Goal: Task Accomplishment & Management: Manage account settings

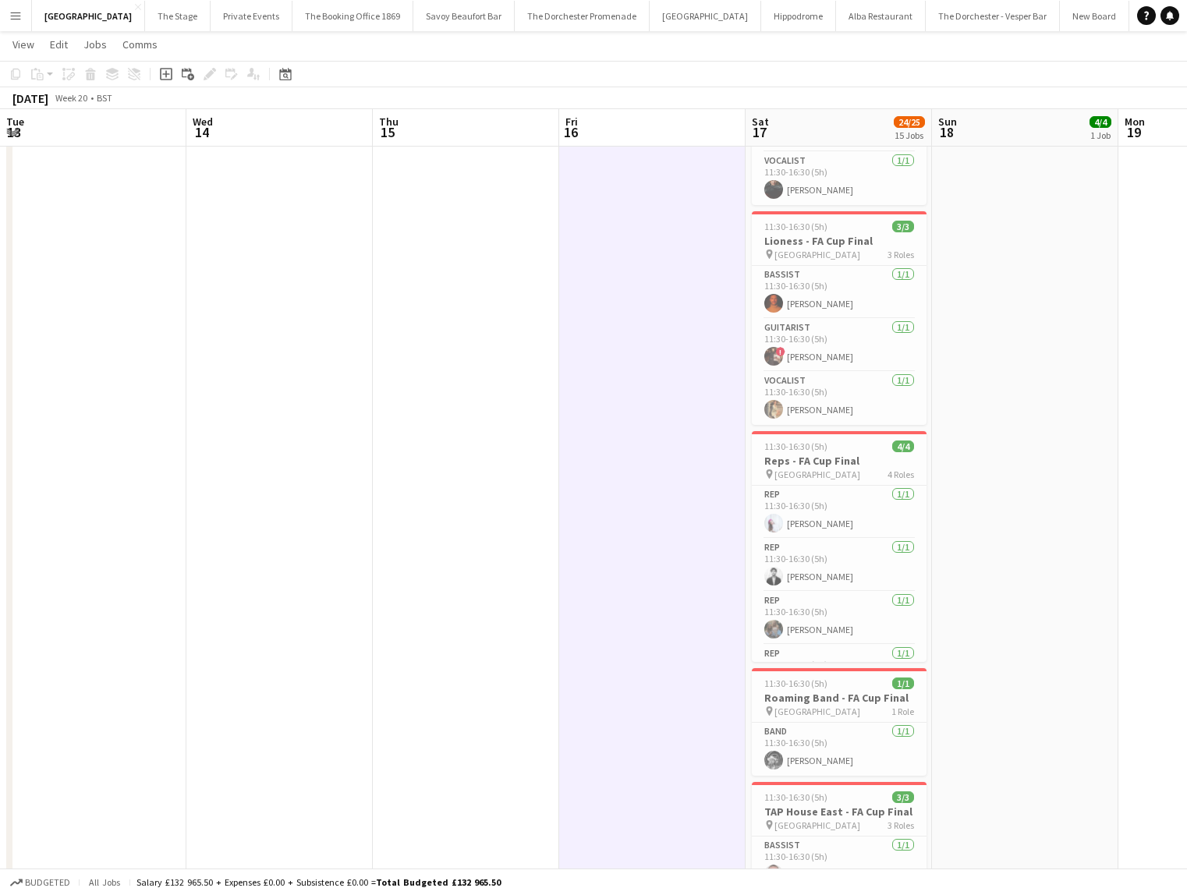
scroll to position [36, 0]
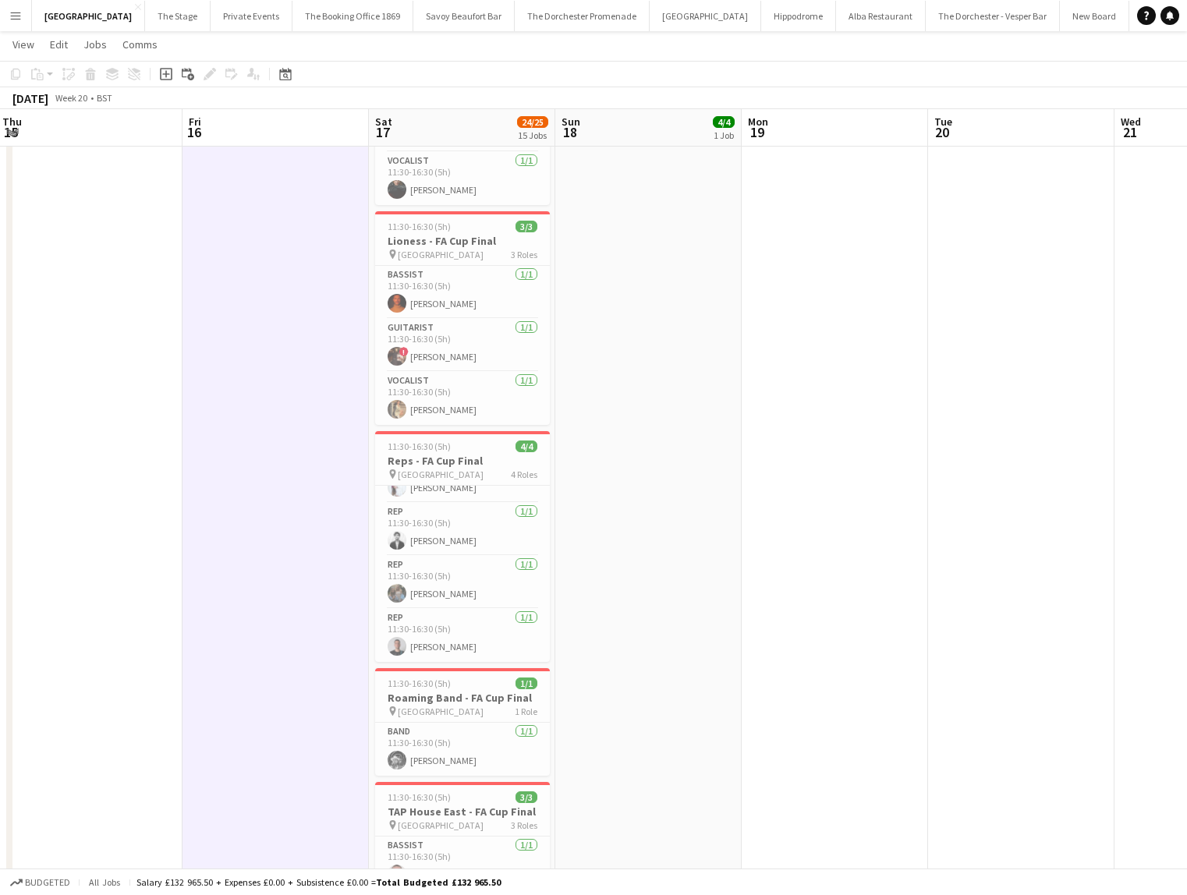
click at [9, 13] on app-icon "Menu" at bounding box center [15, 15] width 12 height 12
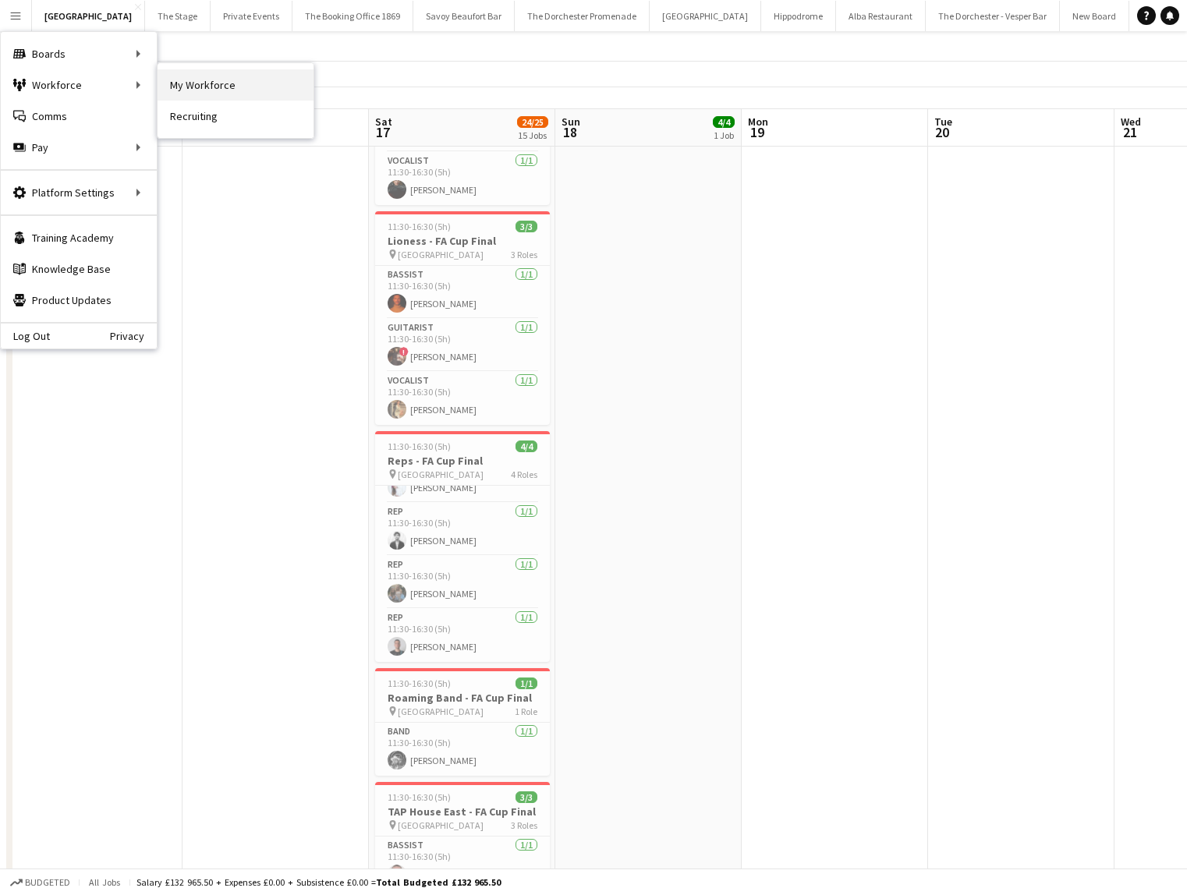
click at [172, 84] on link "My Workforce" at bounding box center [235, 84] width 156 height 31
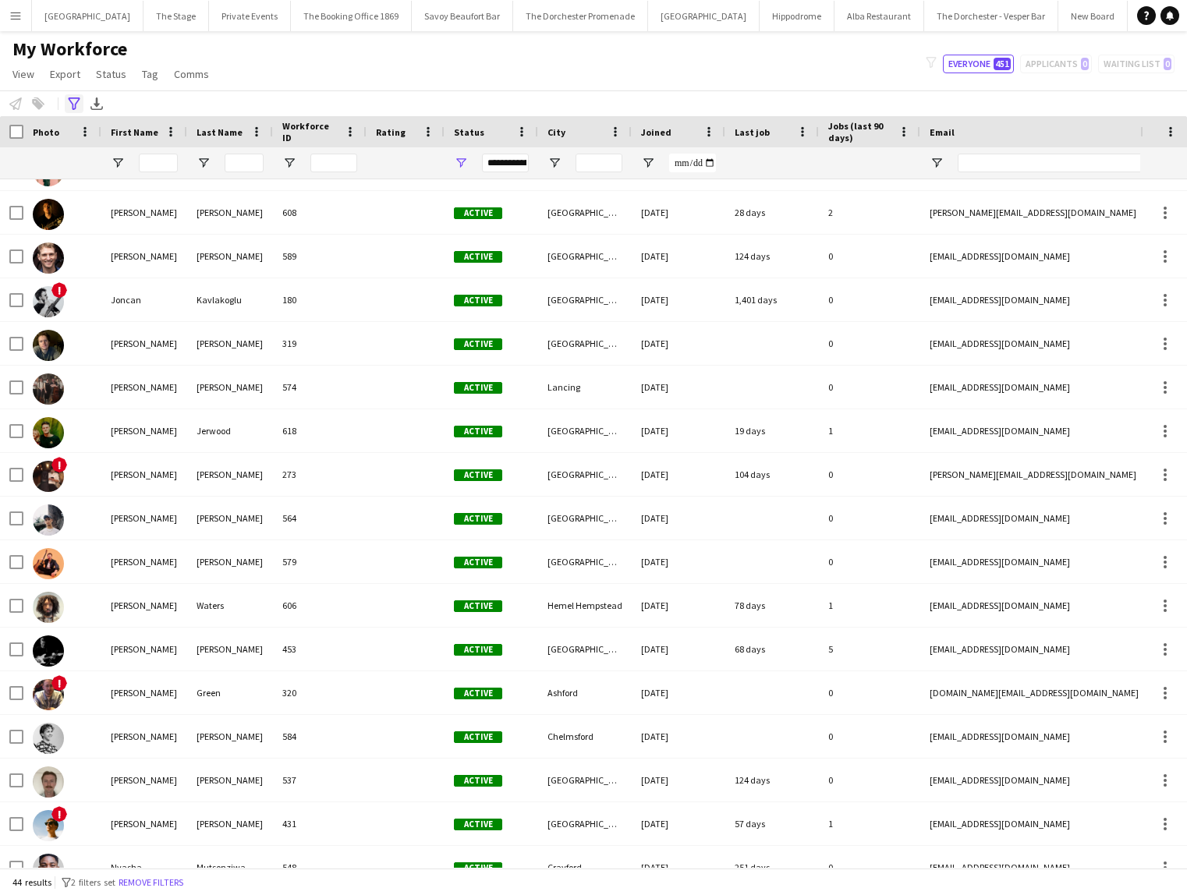
click at [73, 98] on icon at bounding box center [74, 103] width 12 height 12
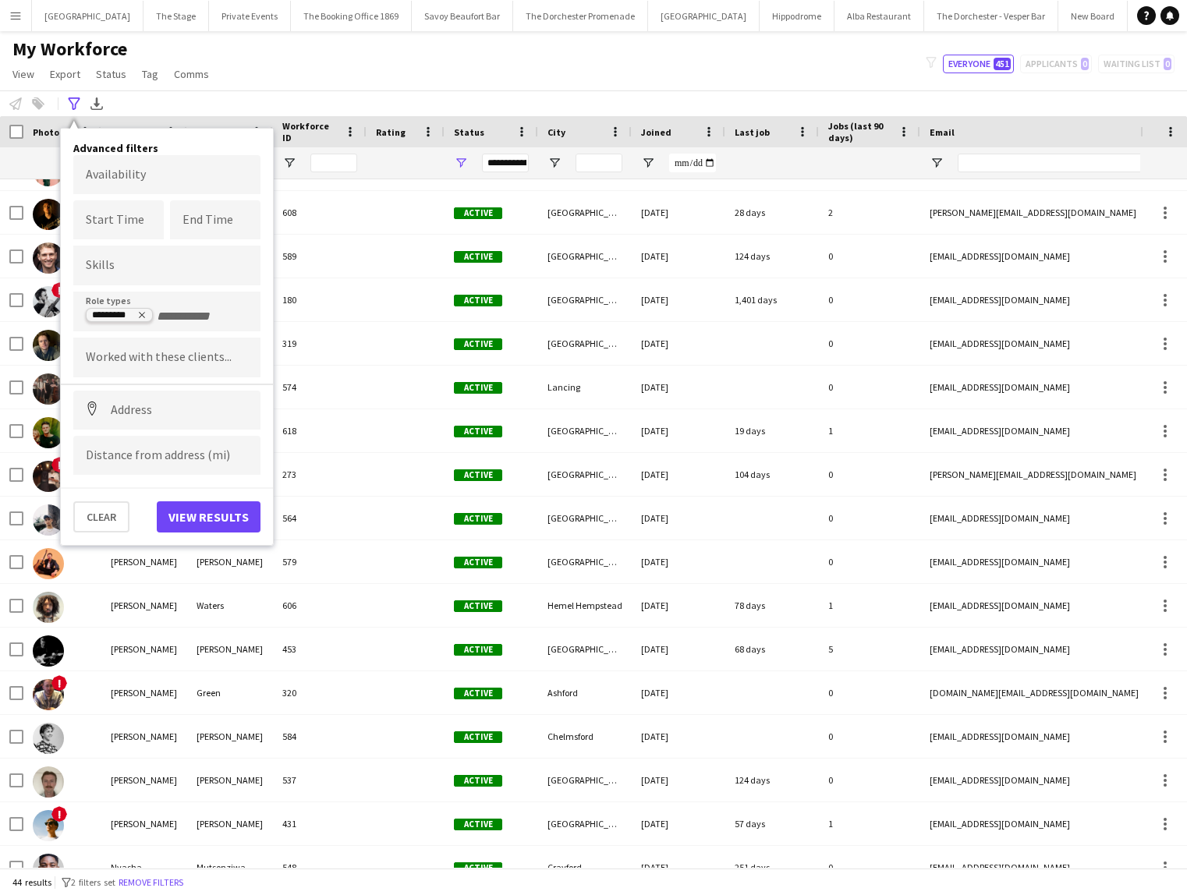
click at [143, 315] on icon "Remove tag" at bounding box center [141, 314] width 9 height 9
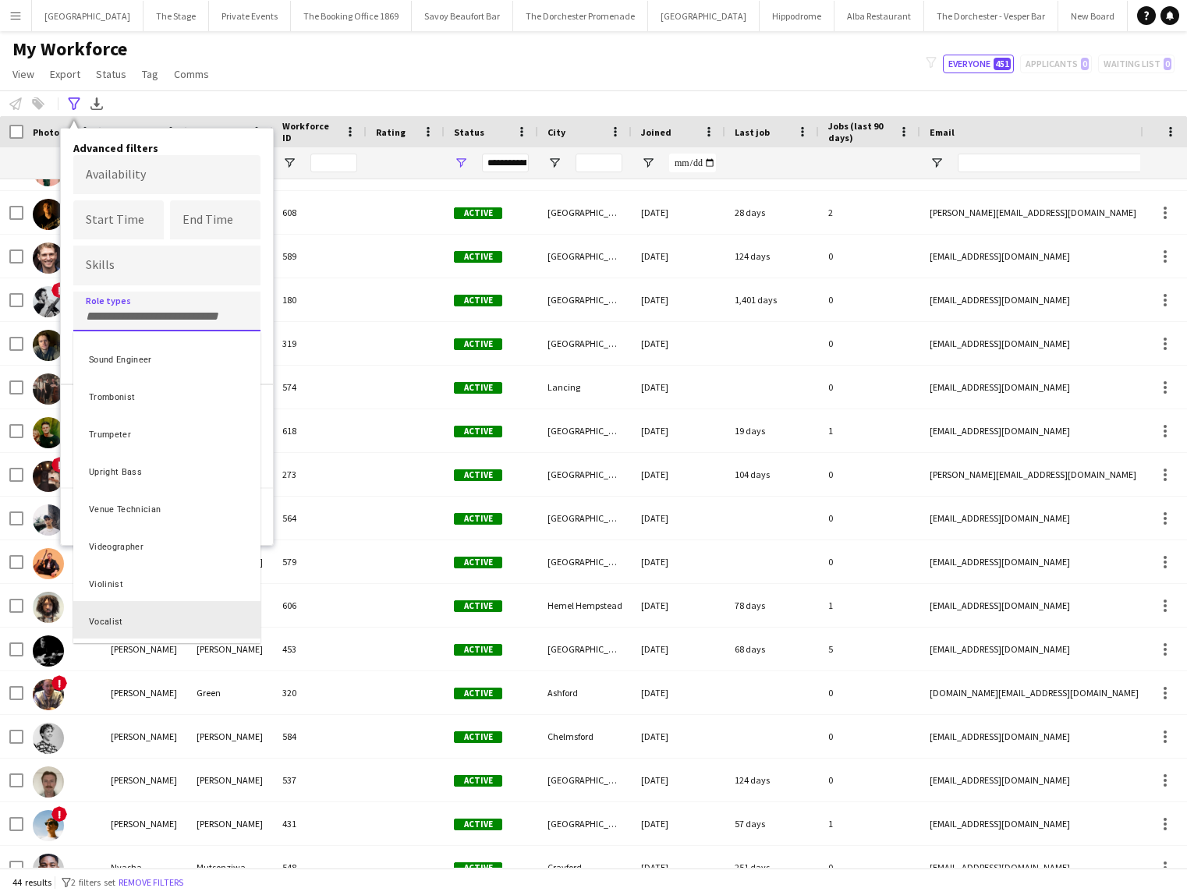
click at [124, 621] on div "Vocalist" at bounding box center [166, 619] width 187 height 37
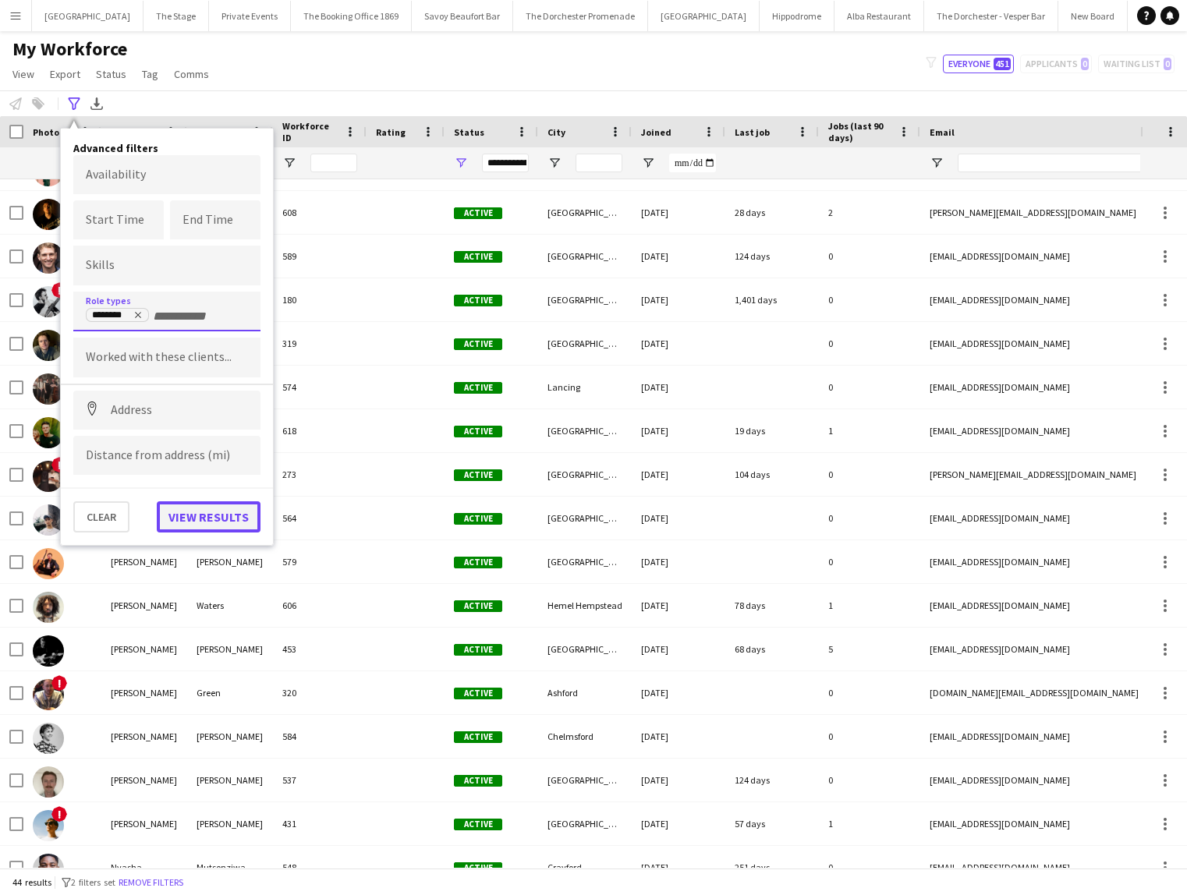
click at [189, 524] on button "View results" at bounding box center [209, 516] width 104 height 31
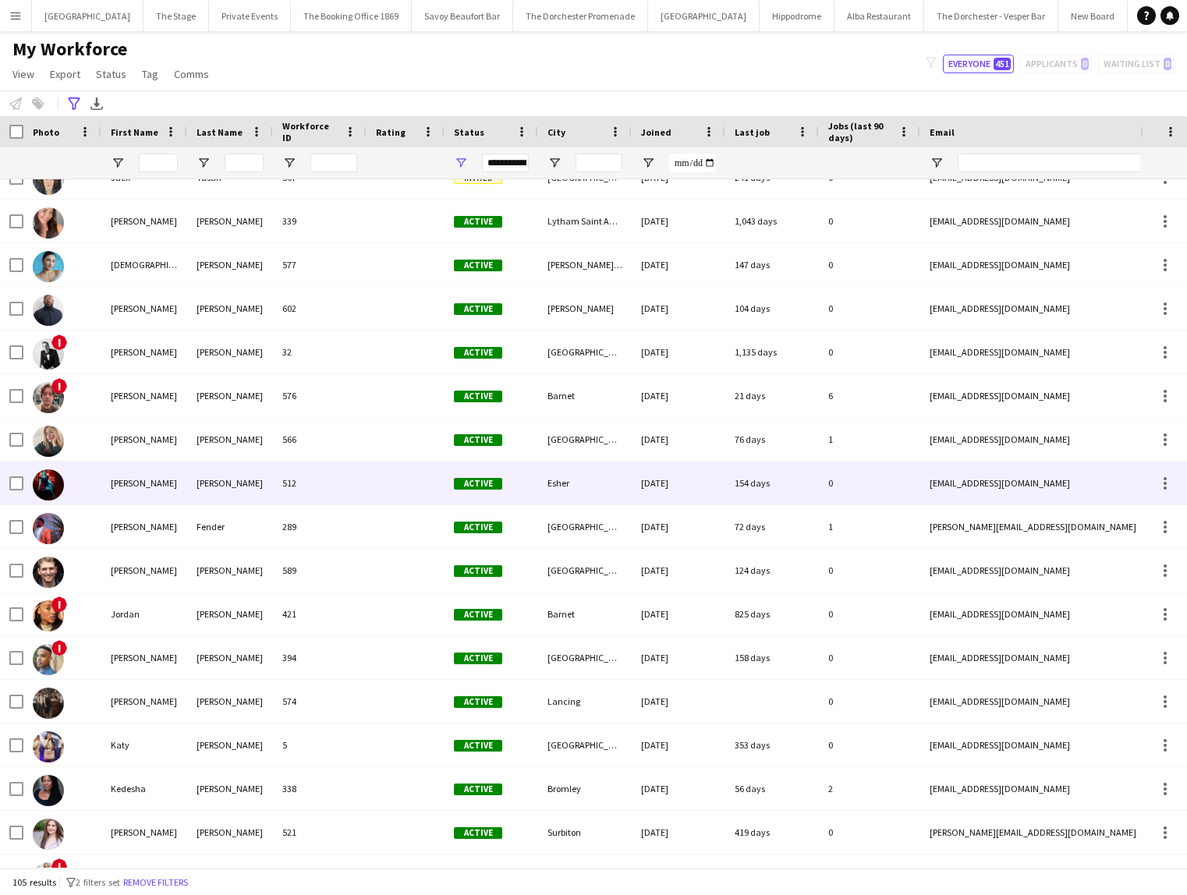
click at [214, 504] on div "[PERSON_NAME]" at bounding box center [230, 483] width 86 height 43
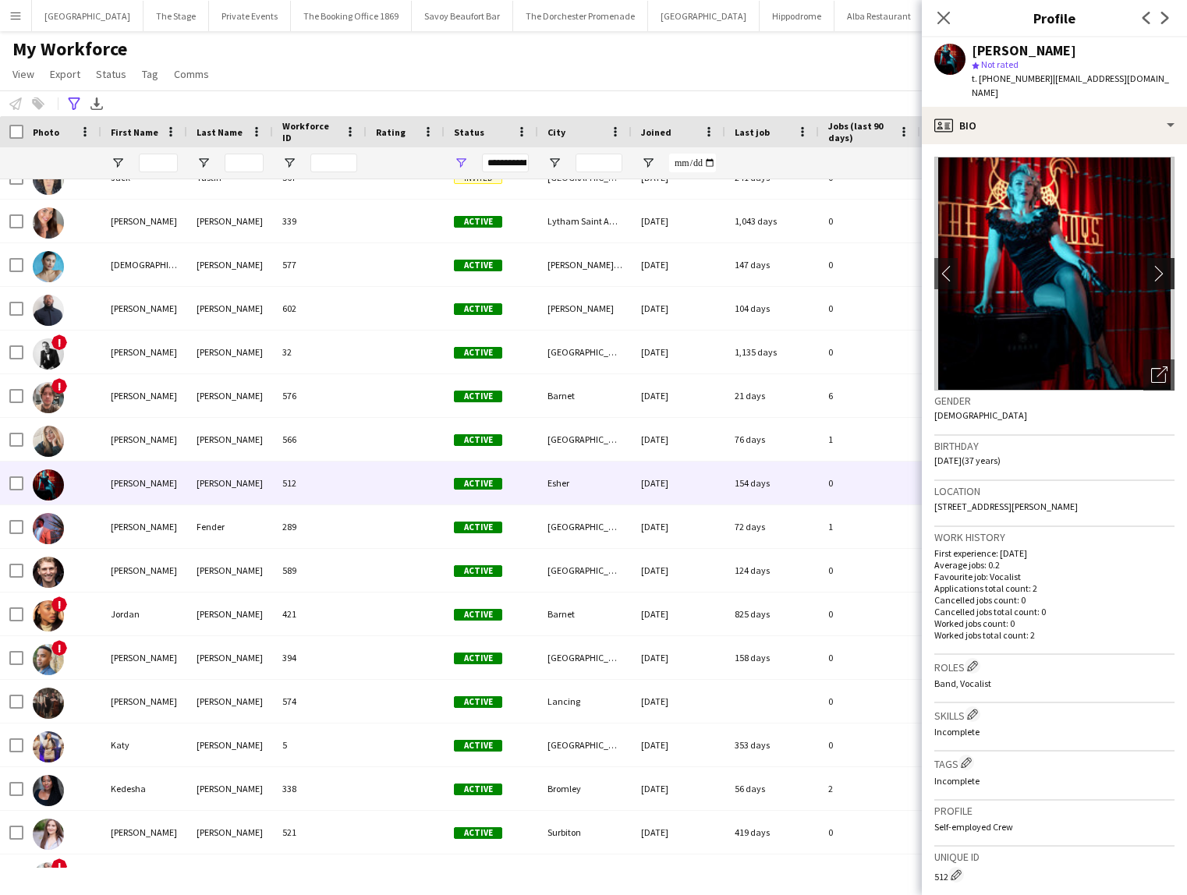
click at [1152, 265] on app-icon "chevron-right" at bounding box center [1163, 273] width 24 height 16
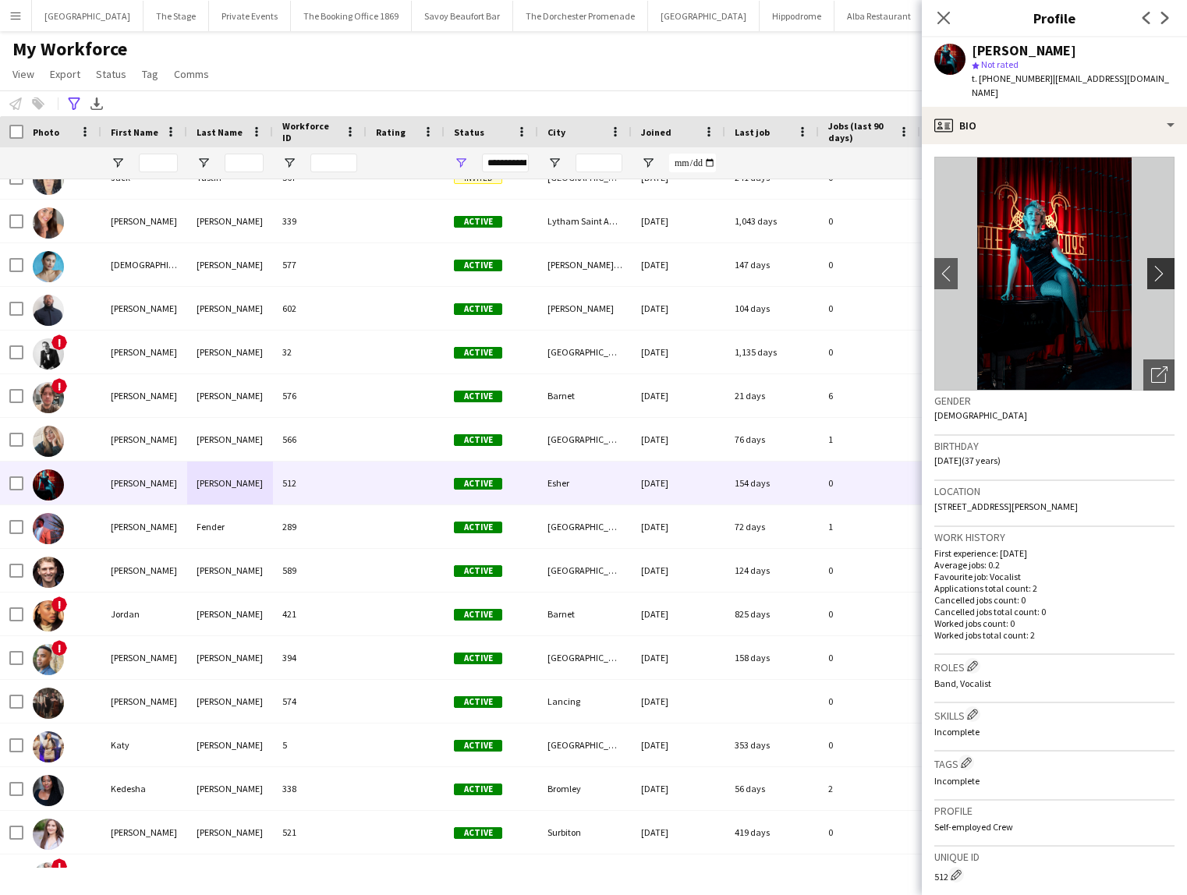
click at [1160, 265] on app-icon "chevron-right" at bounding box center [1163, 273] width 24 height 16
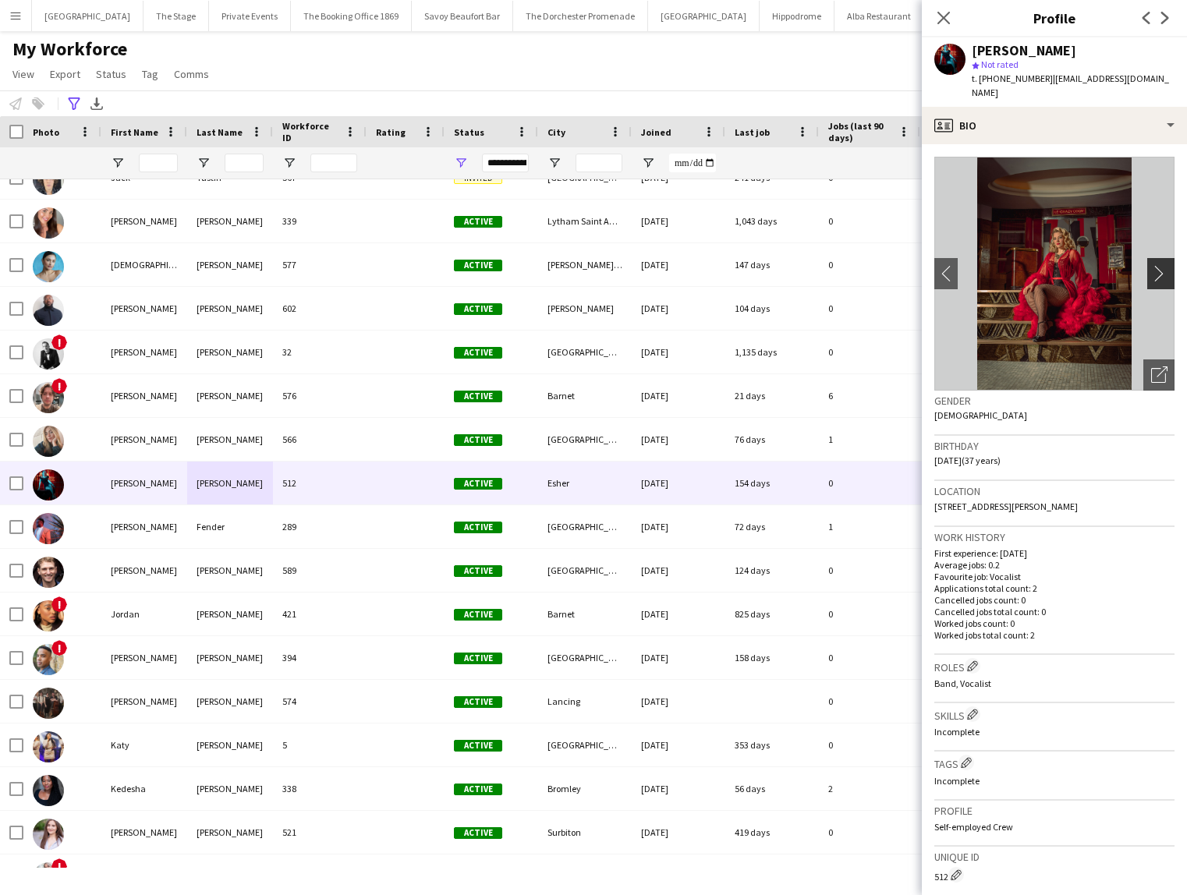
click at [1160, 265] on app-icon "chevron-right" at bounding box center [1163, 273] width 24 height 16
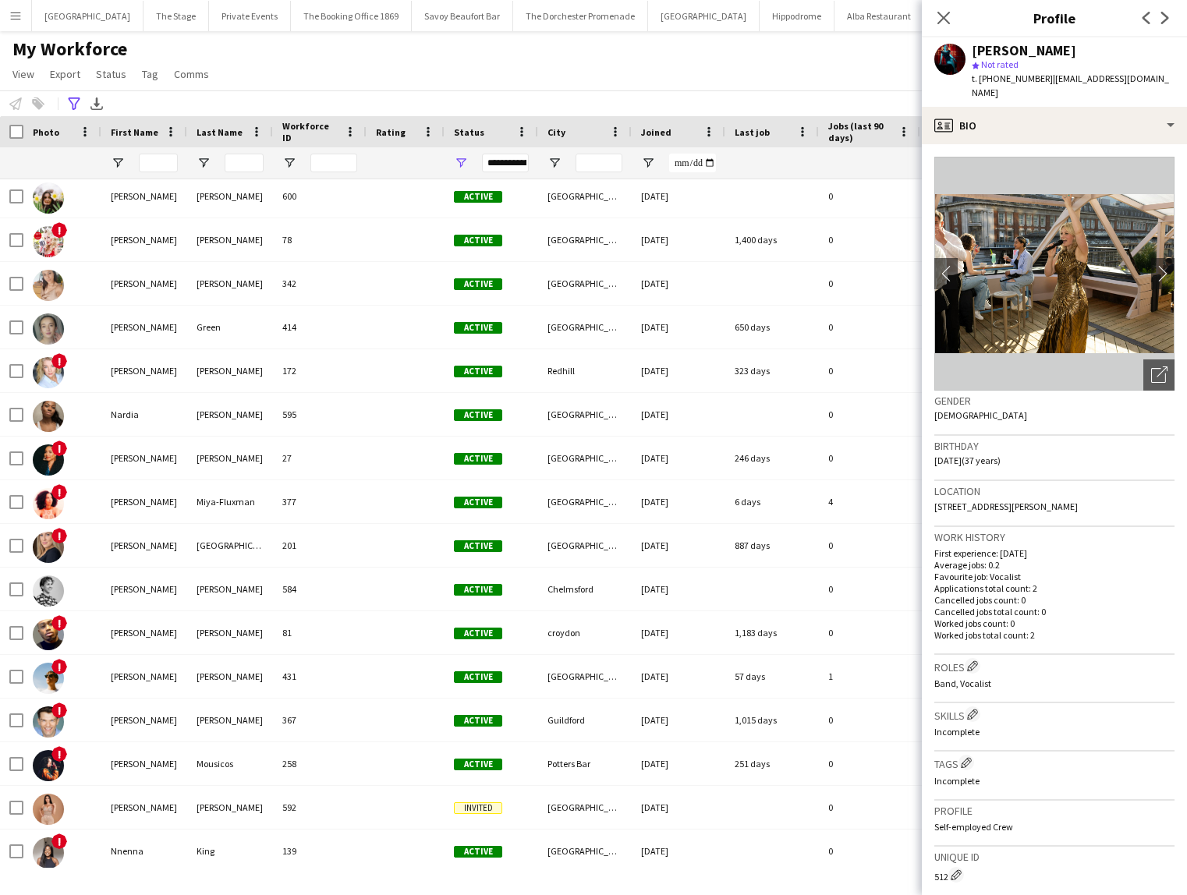
scroll to position [2880, 0]
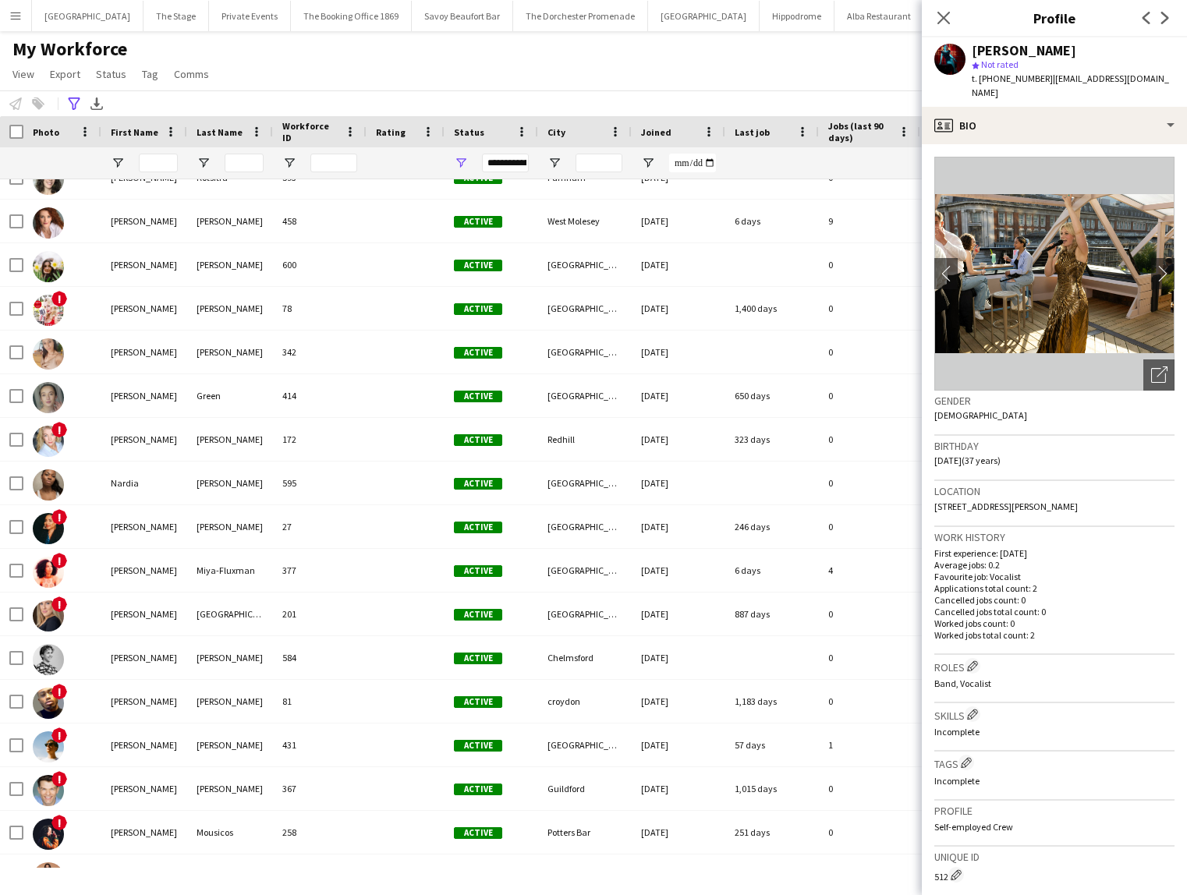
click at [669, 77] on div "My Workforce View Views Default view New view Update view Delete view Edit name…" at bounding box center [593, 63] width 1187 height 53
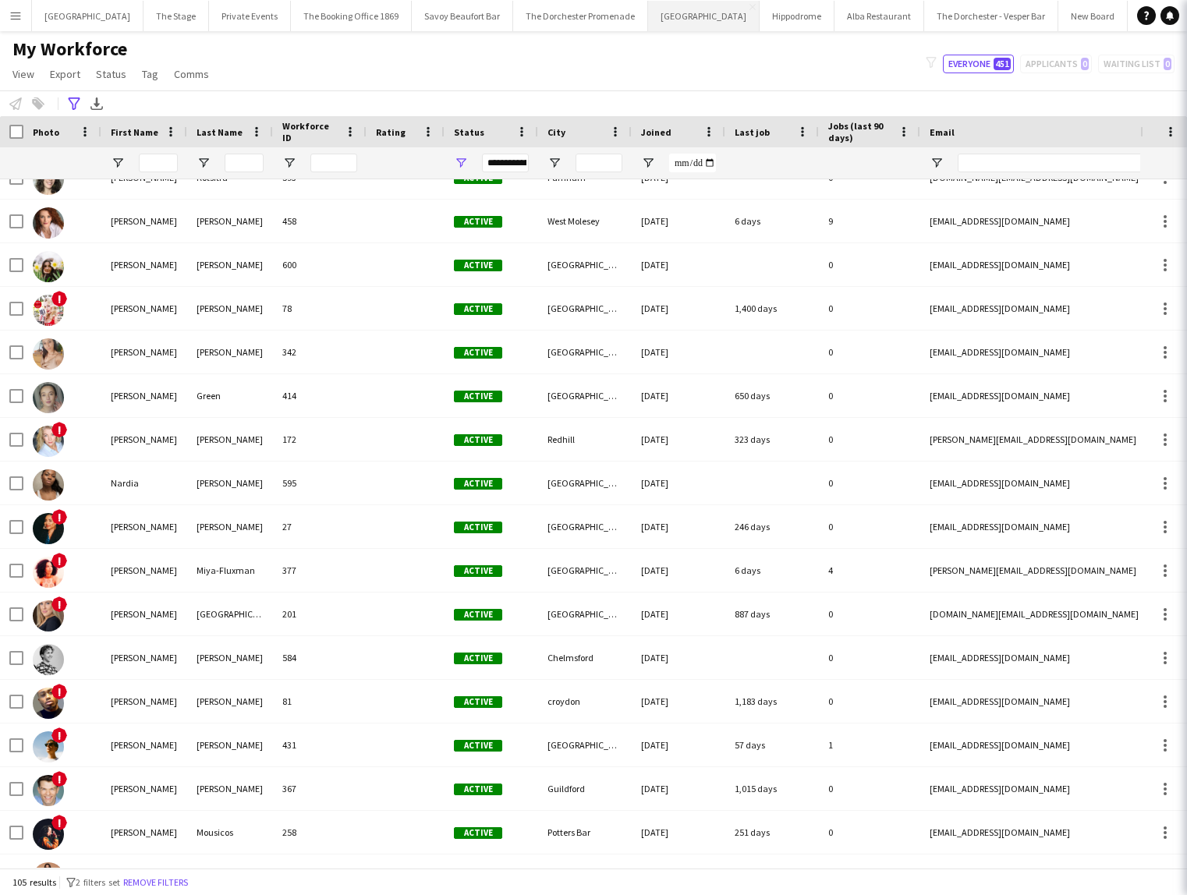
click at [668, 24] on button "[GEOGRAPHIC_DATA]" at bounding box center [703, 16] width 111 height 30
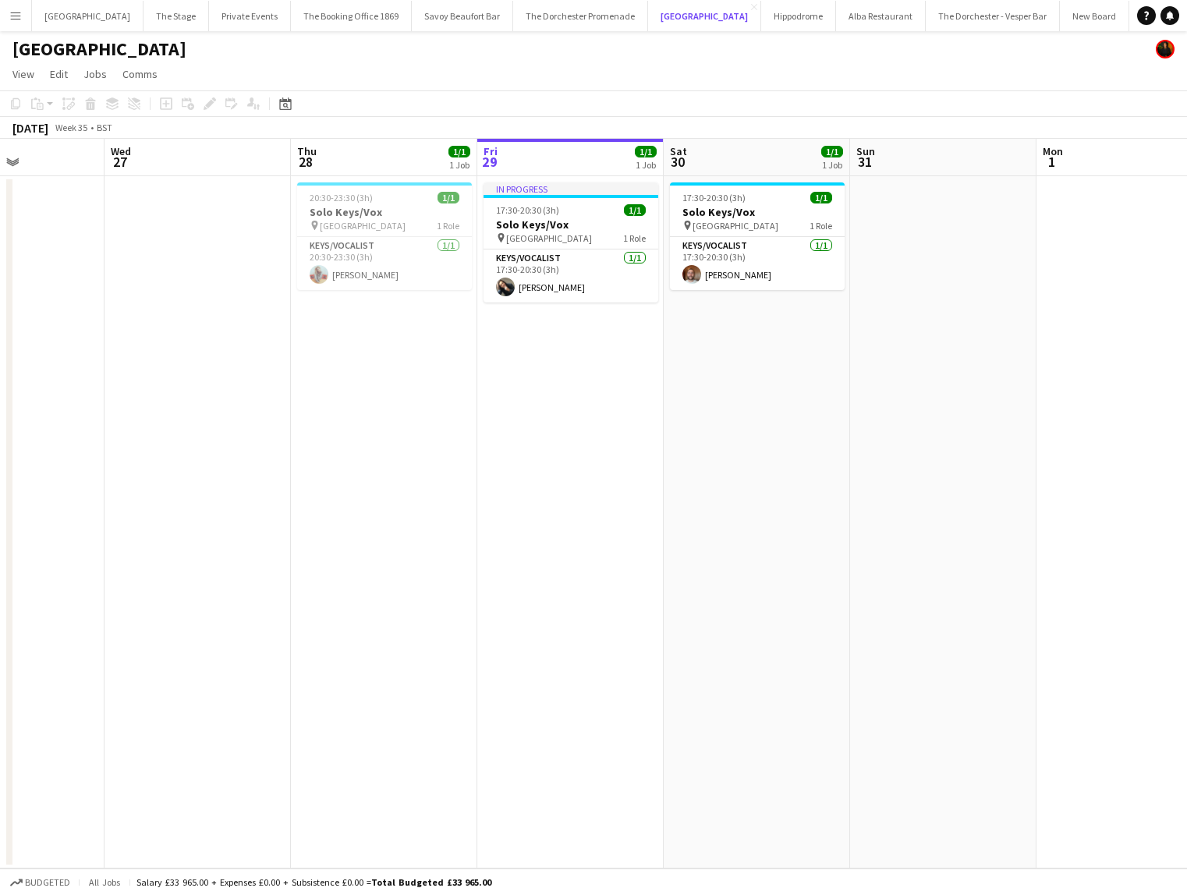
scroll to position [0, 454]
click at [648, 1] on button "[GEOGRAPHIC_DATA]" at bounding box center [704, 16] width 113 height 30
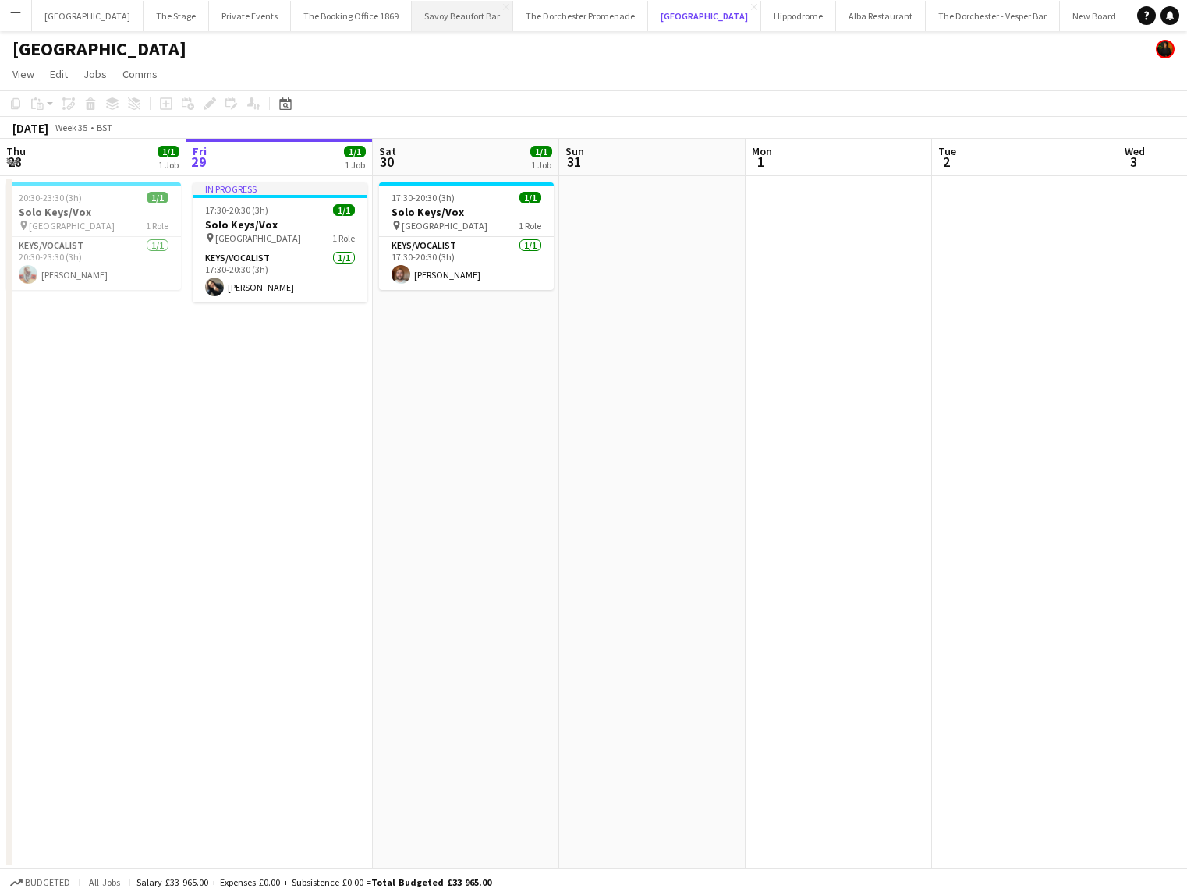
scroll to position [0, 331]
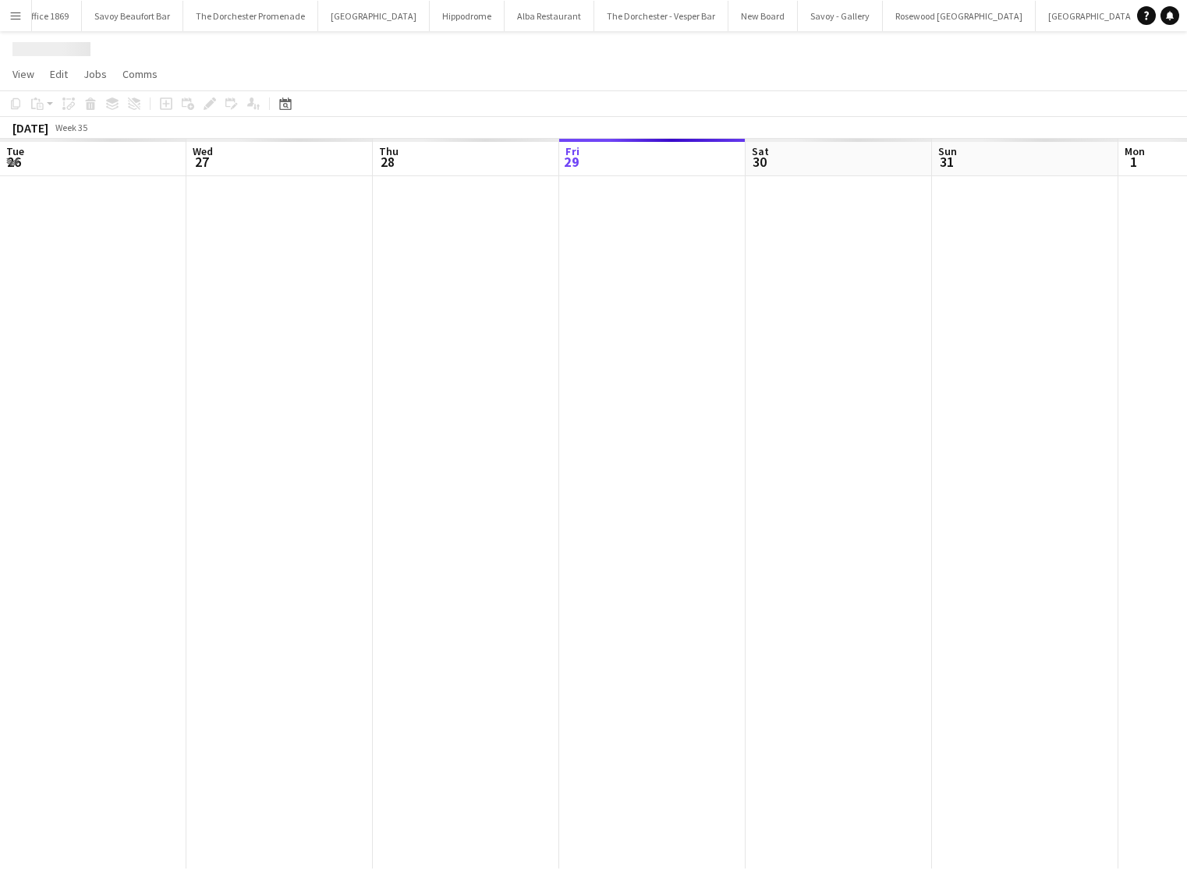
scroll to position [0, 373]
